Goal: Check status: Check status

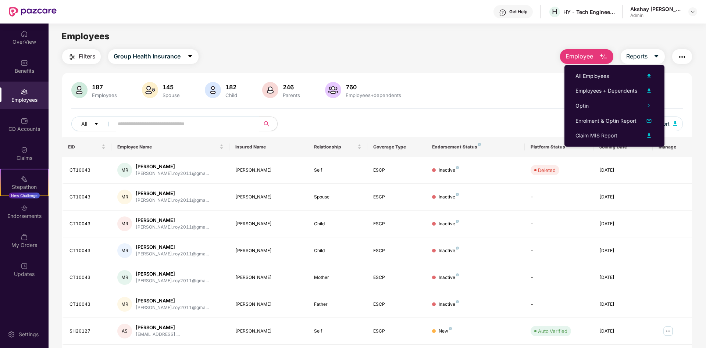
click at [680, 57] on img "button" at bounding box center [681, 57] width 9 height 9
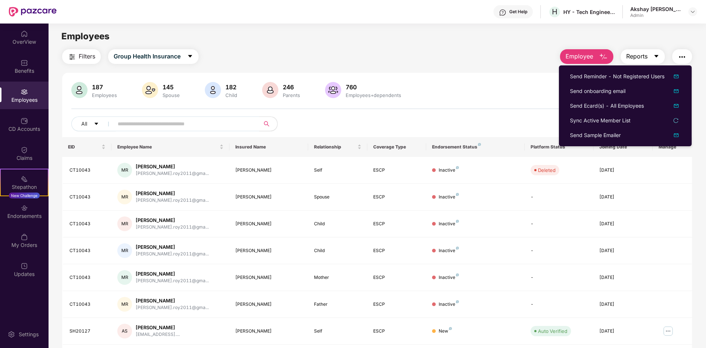
click at [642, 55] on span "Reports" at bounding box center [636, 56] width 21 height 9
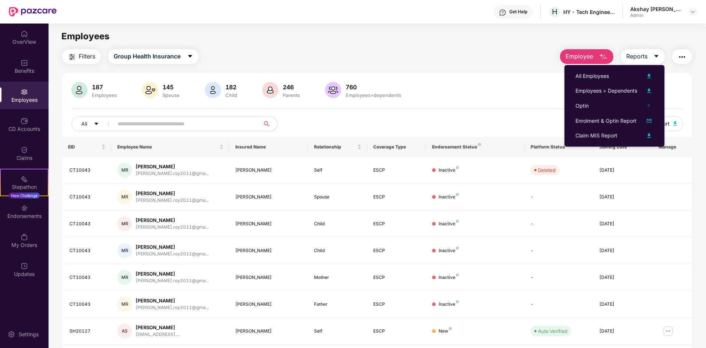
click at [605, 54] on img "button" at bounding box center [603, 57] width 9 height 9
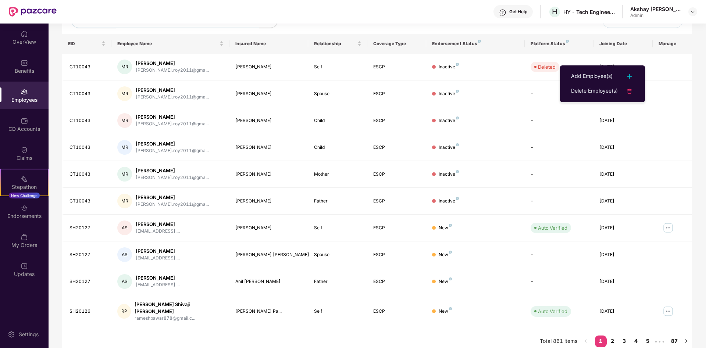
scroll to position [104, 0]
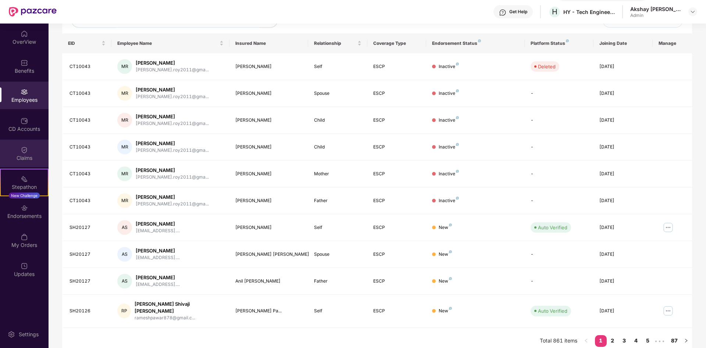
click at [19, 144] on div "Claims" at bounding box center [24, 154] width 49 height 28
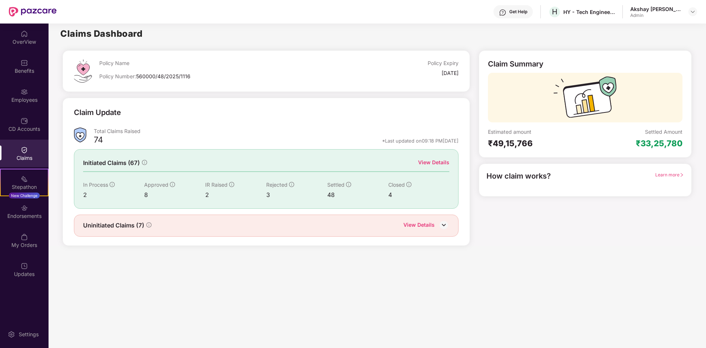
scroll to position [0, 0]
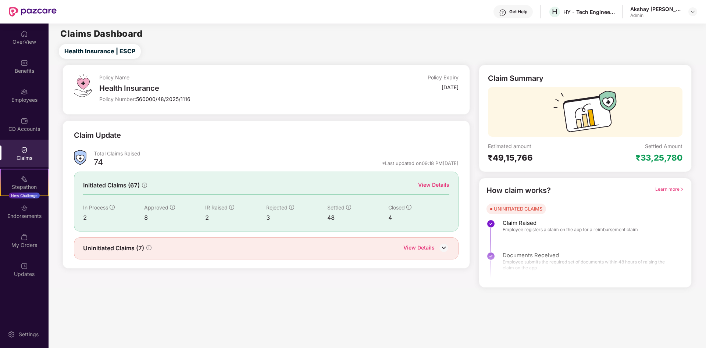
click at [433, 186] on div "View Details" at bounding box center [433, 185] width 31 height 8
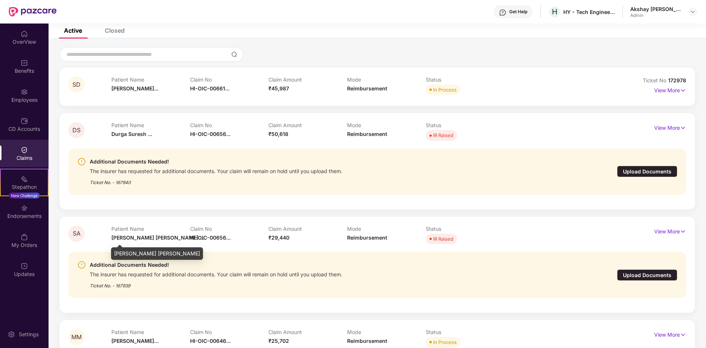
scroll to position [55, 0]
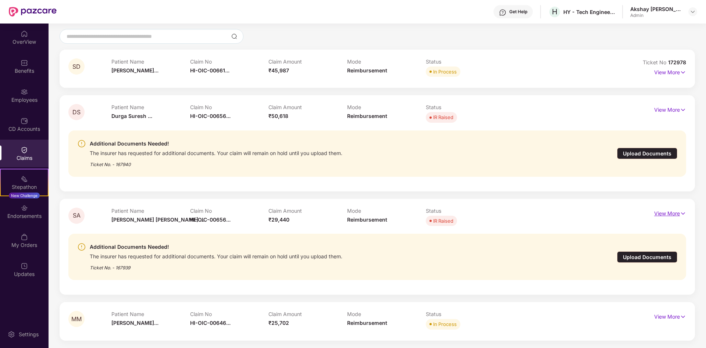
click at [677, 215] on p "View More" at bounding box center [670, 213] width 32 height 10
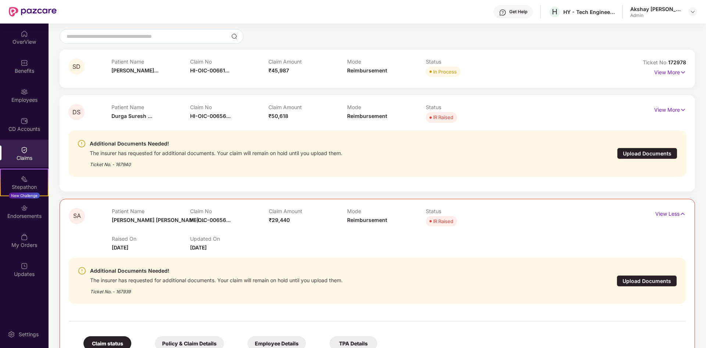
click at [437, 222] on div "IR Raised" at bounding box center [443, 221] width 20 height 7
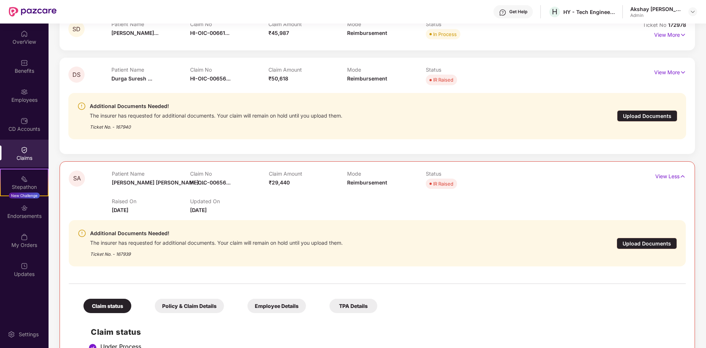
click at [639, 245] on div "Upload Documents" at bounding box center [646, 243] width 60 height 11
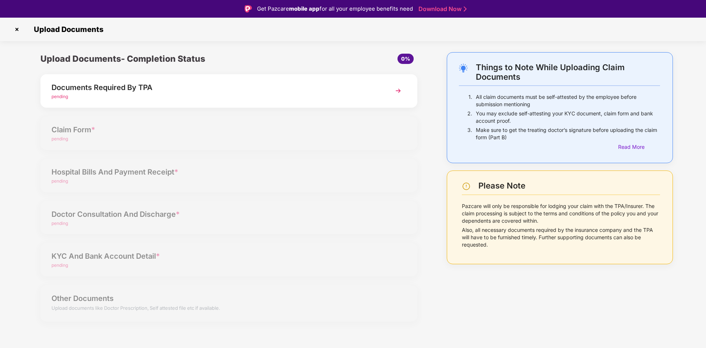
click at [396, 90] on img at bounding box center [397, 90] width 13 height 13
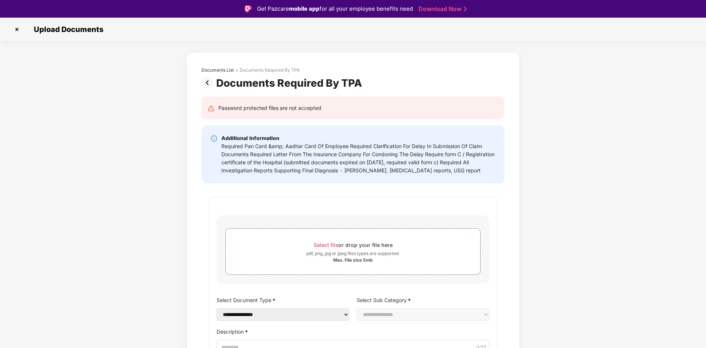
click at [18, 31] on img at bounding box center [17, 30] width 12 height 12
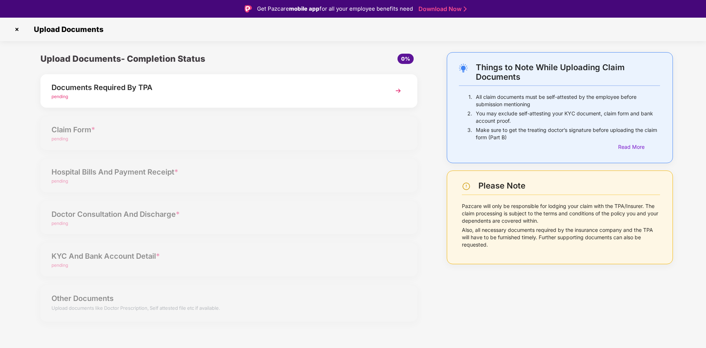
click at [19, 31] on img at bounding box center [17, 30] width 12 height 12
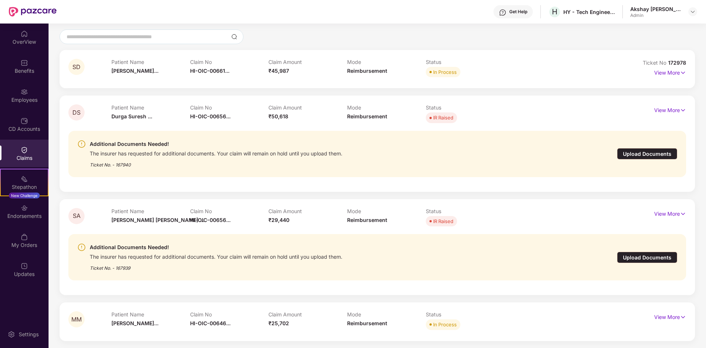
scroll to position [55, 0]
